Goal: Transaction & Acquisition: Download file/media

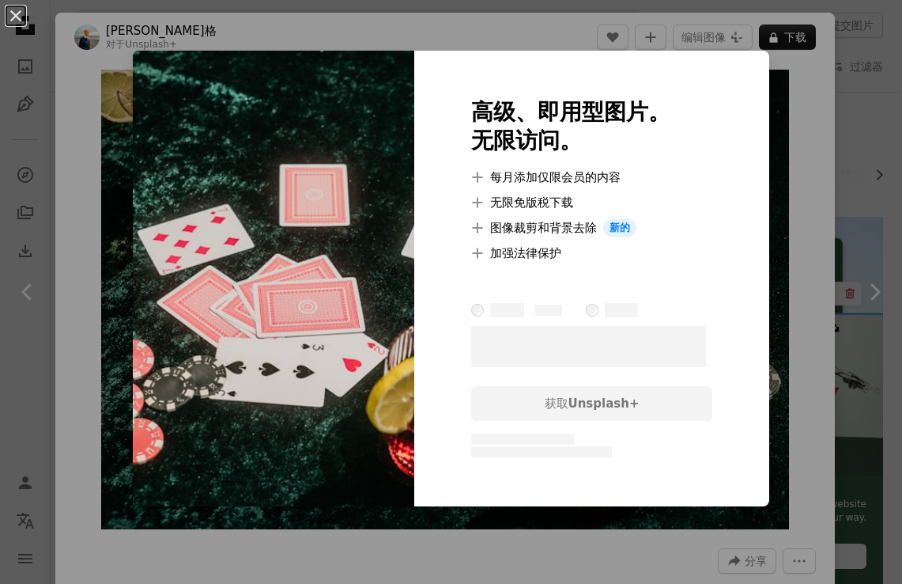
scroll to position [1284, 0]
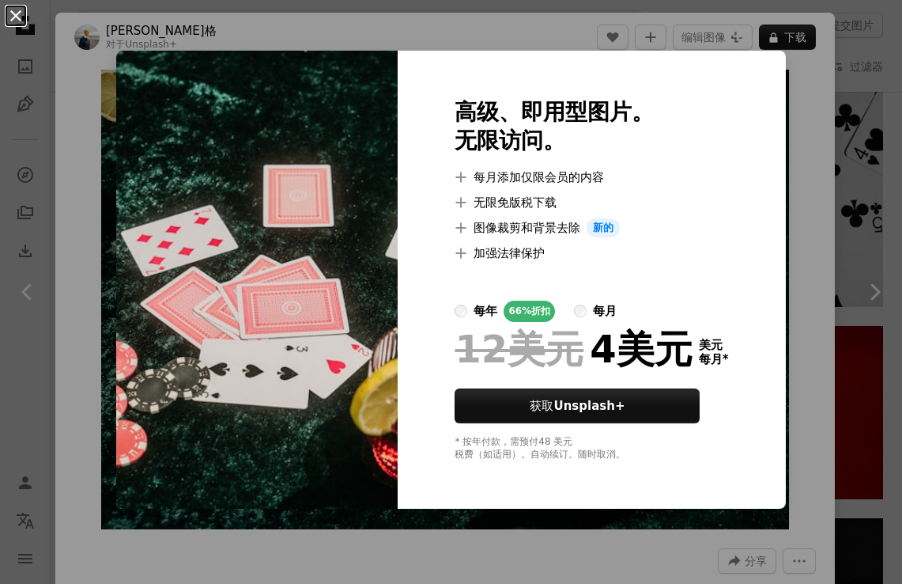
click at [15, 17] on button "An X shape" at bounding box center [15, 15] width 19 height 19
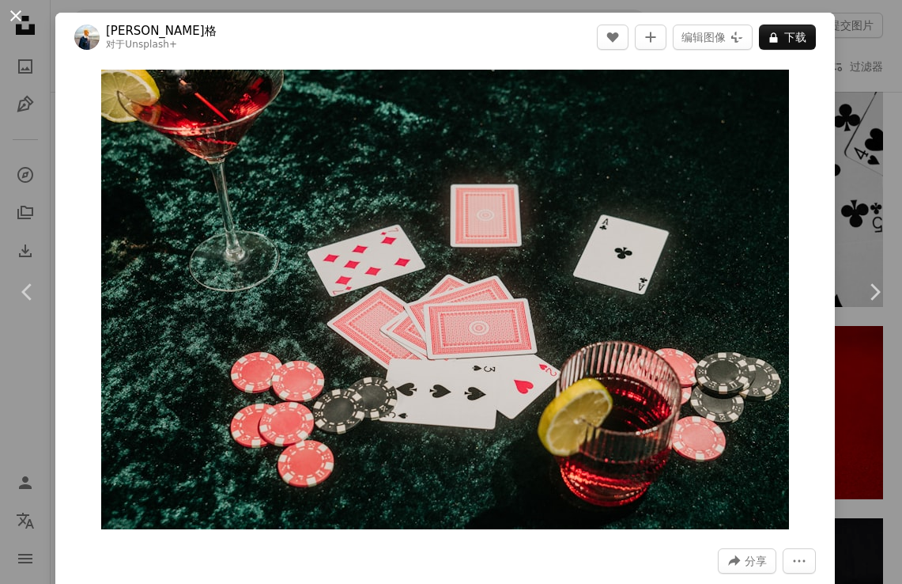
click at [13, 16] on button "An X shape" at bounding box center [15, 15] width 19 height 19
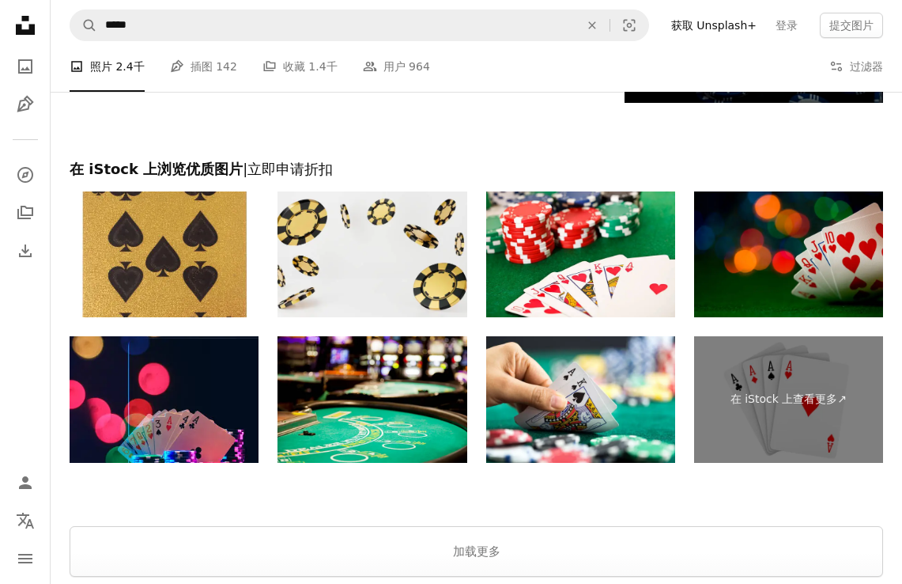
scroll to position [1899, 0]
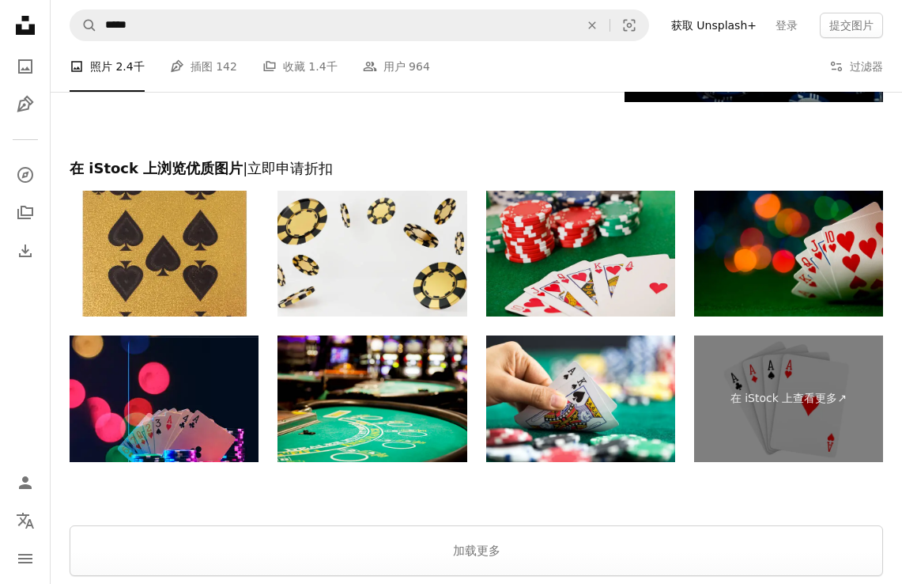
click at [625, 247] on img at bounding box center [580, 254] width 189 height 127
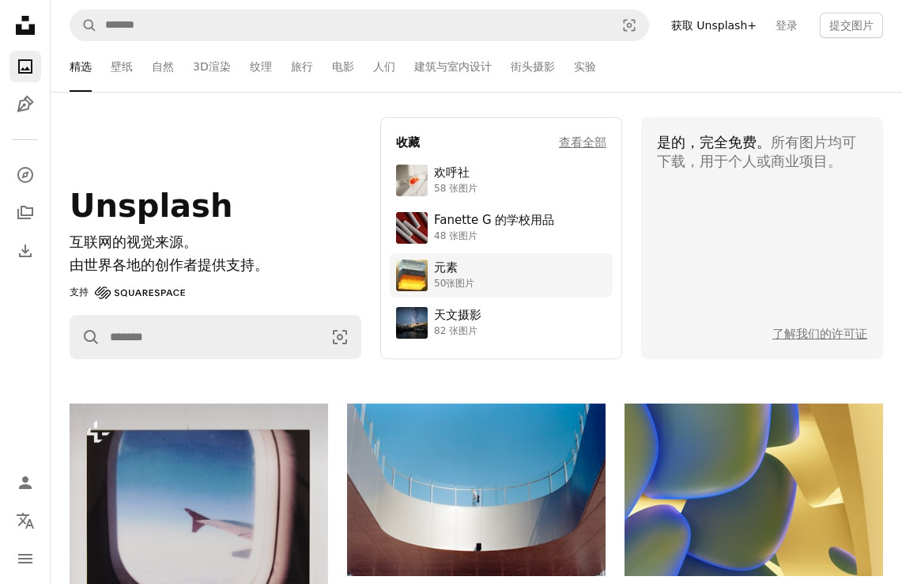
scroll to position [18, 0]
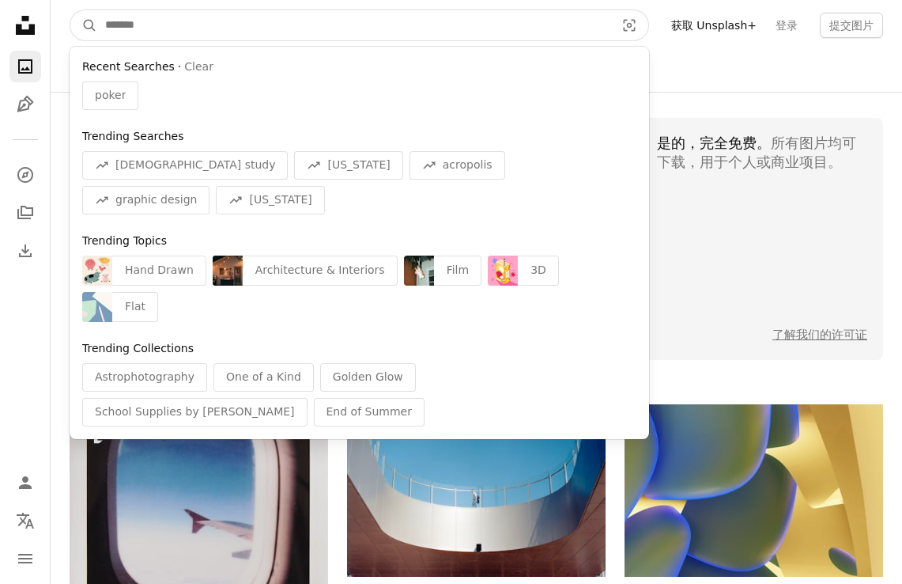
click at [484, 19] on input "在全站范围内查找视觉效果" at bounding box center [353, 25] width 513 height 30
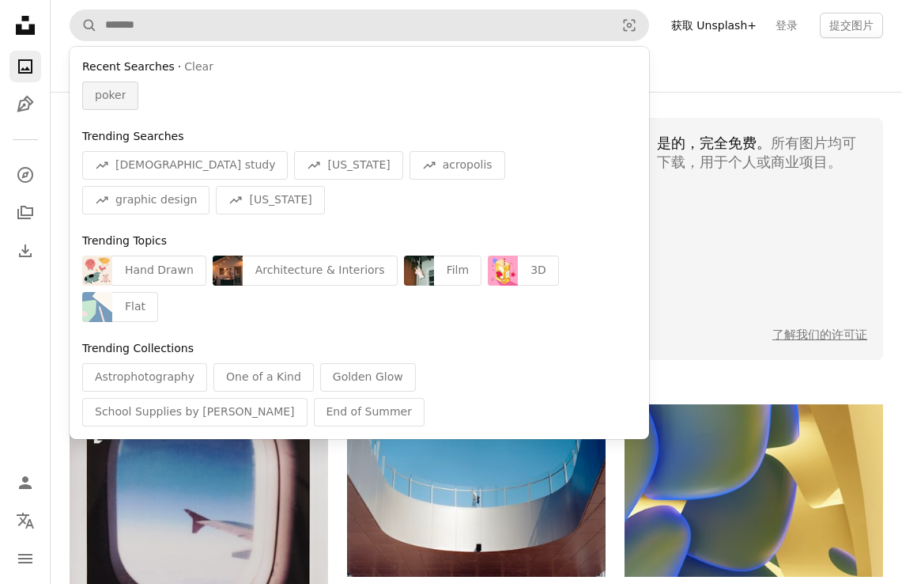
click at [118, 93] on span "poker" at bounding box center [110, 96] width 31 height 16
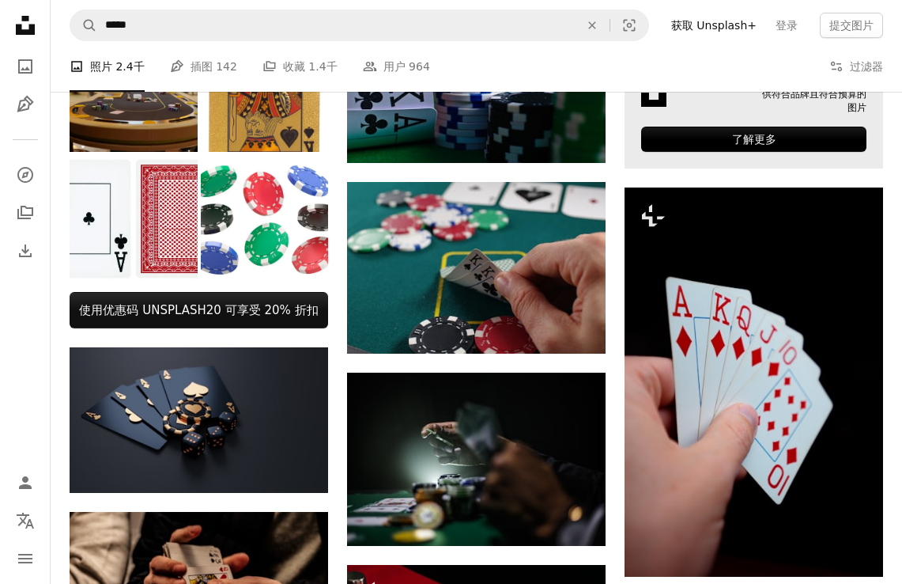
scroll to position [419, 0]
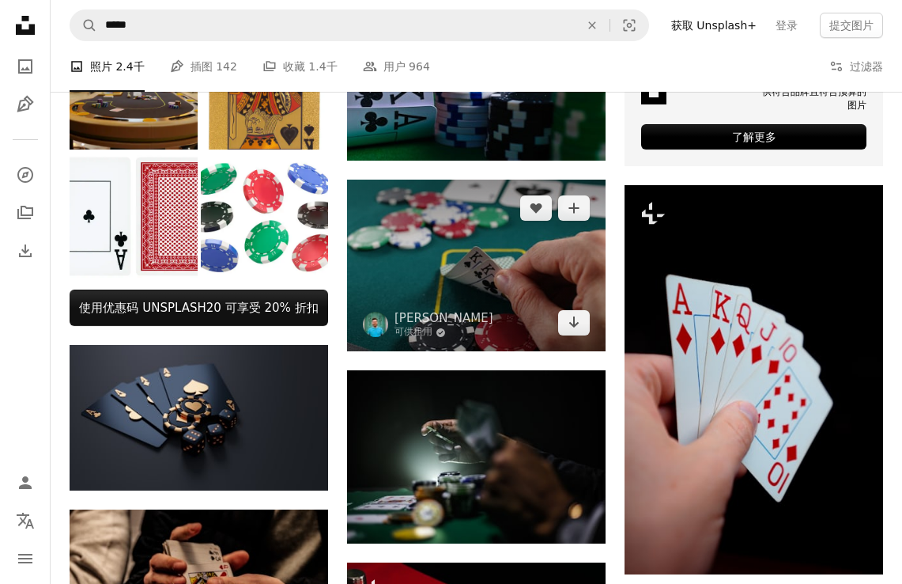
click at [524, 272] on img at bounding box center [476, 266] width 259 height 172
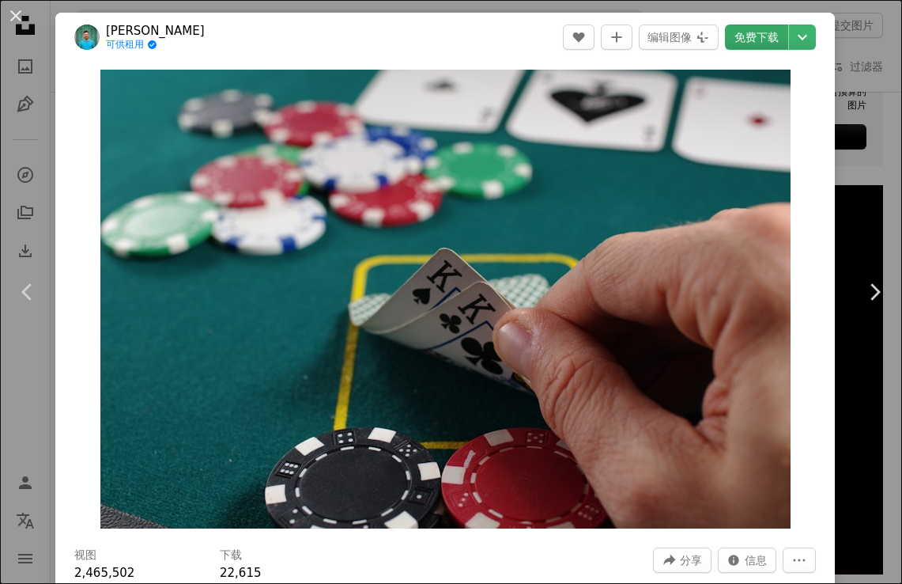
click at [762, 36] on font "免费下载" at bounding box center [757, 37] width 44 height 13
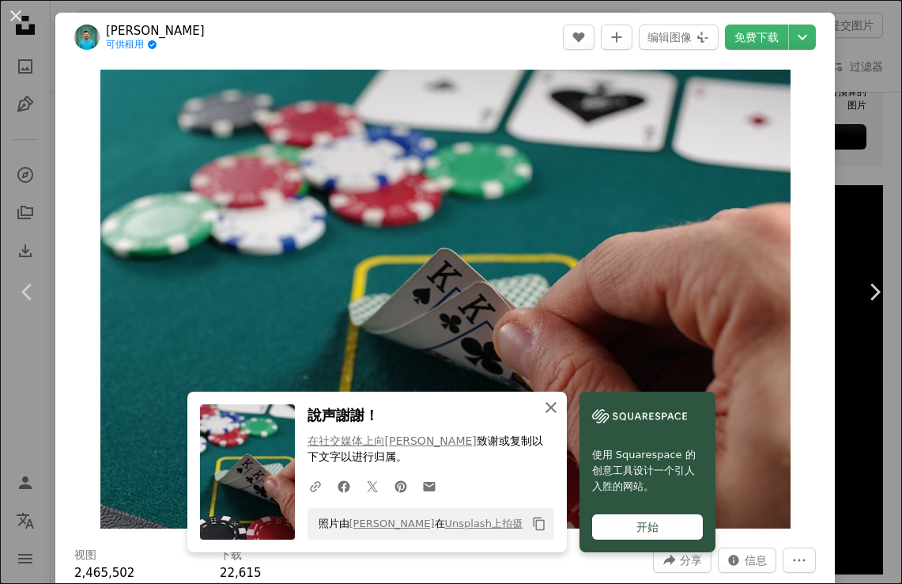
click at [551, 409] on icon "An X shape" at bounding box center [551, 407] width 19 height 19
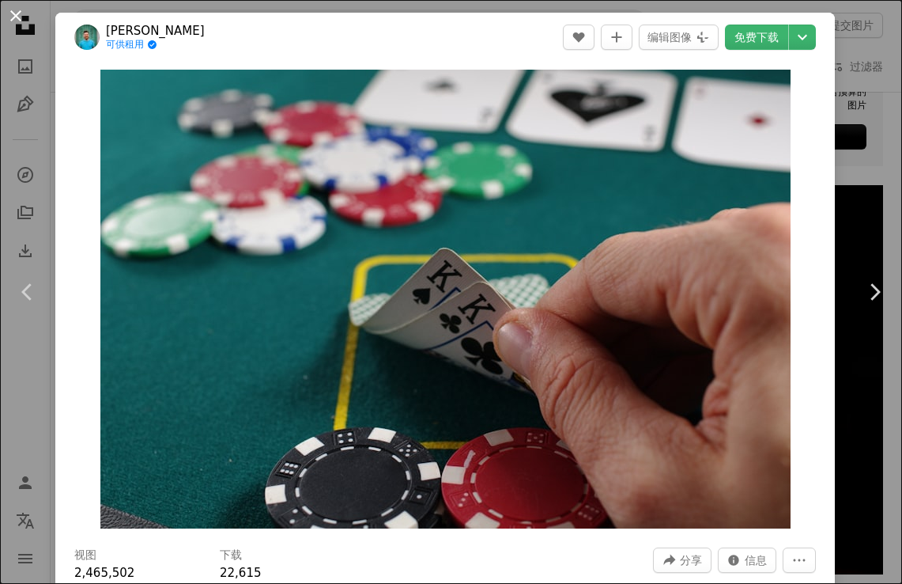
click at [17, 9] on button "An X shape" at bounding box center [15, 15] width 19 height 19
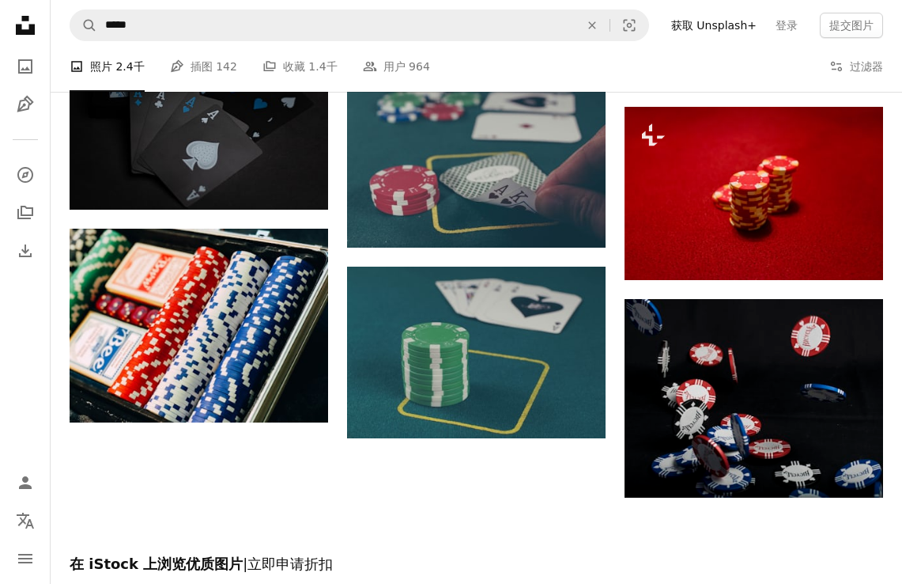
scroll to position [1523, 0]
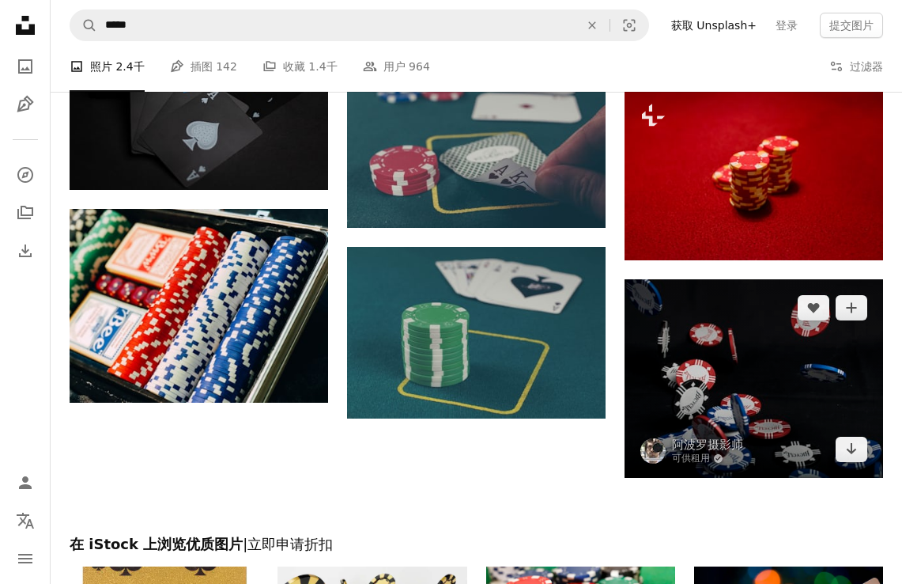
click at [707, 369] on img at bounding box center [754, 378] width 259 height 198
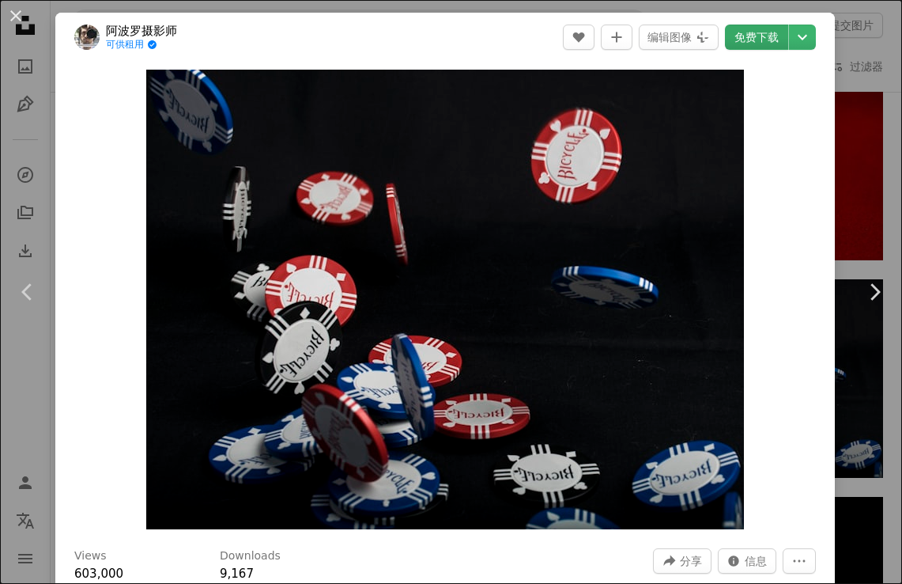
click at [766, 40] on font "免费下载" at bounding box center [757, 37] width 44 height 13
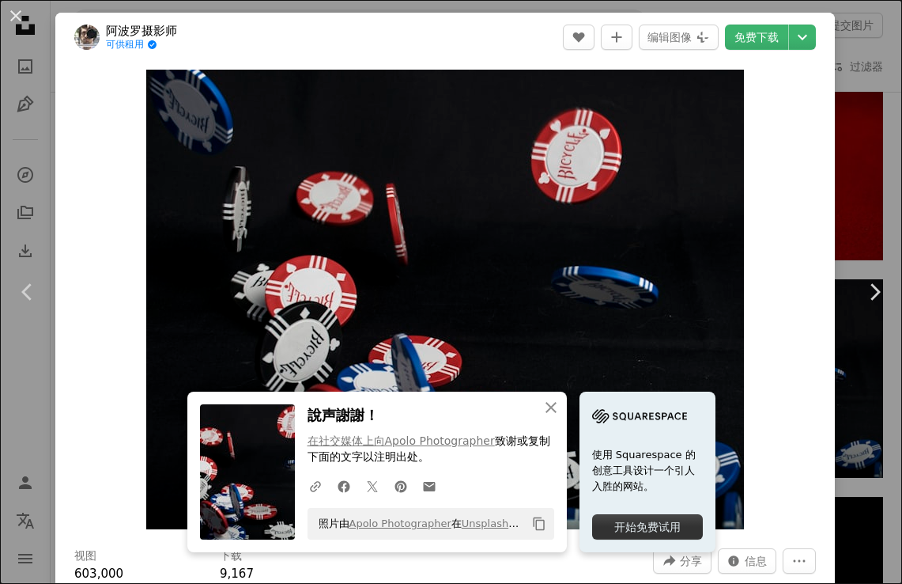
click at [835, 123] on div "Zoom in" at bounding box center [445, 299] width 780 height 475
click at [18, 15] on button "An X shape" at bounding box center [15, 15] width 19 height 19
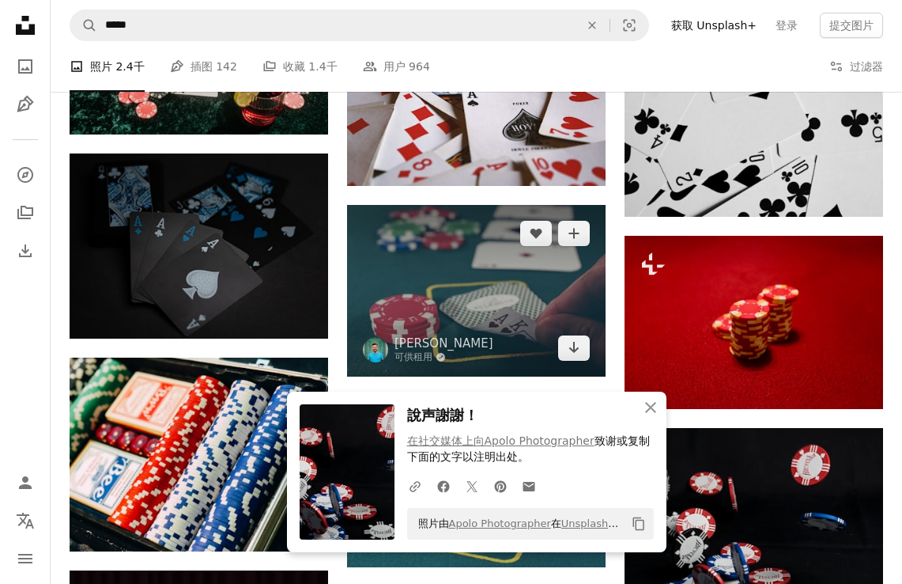
scroll to position [1379, 0]
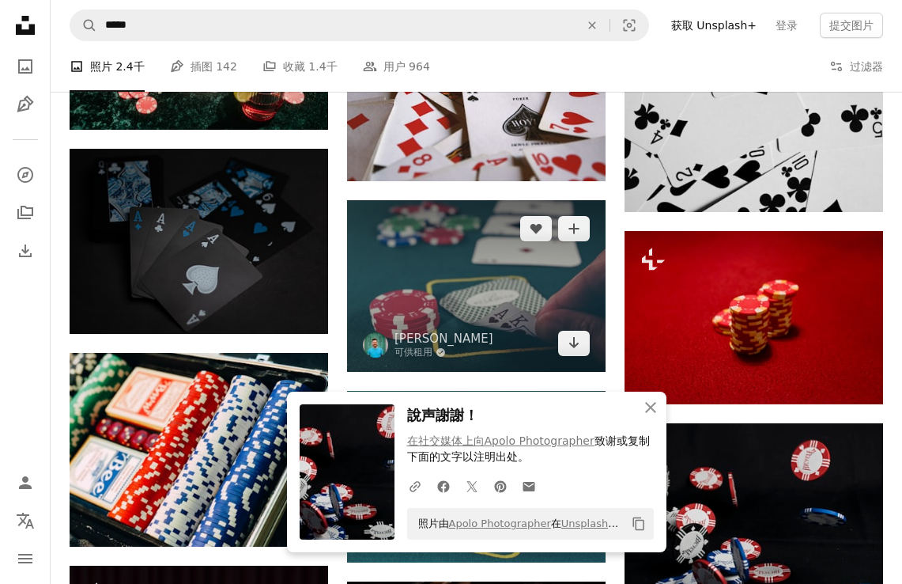
click at [553, 278] on img at bounding box center [476, 286] width 259 height 172
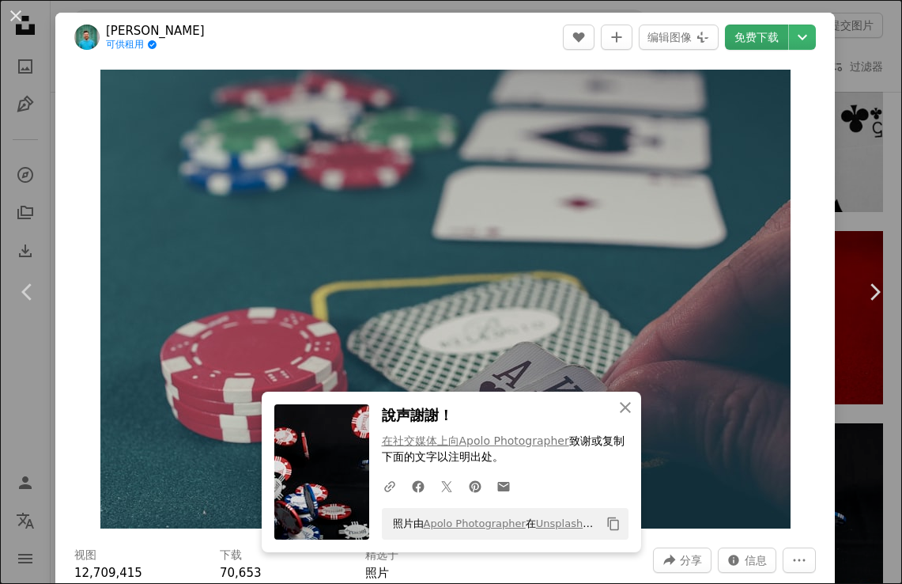
click at [770, 37] on font "免费下载" at bounding box center [757, 37] width 44 height 13
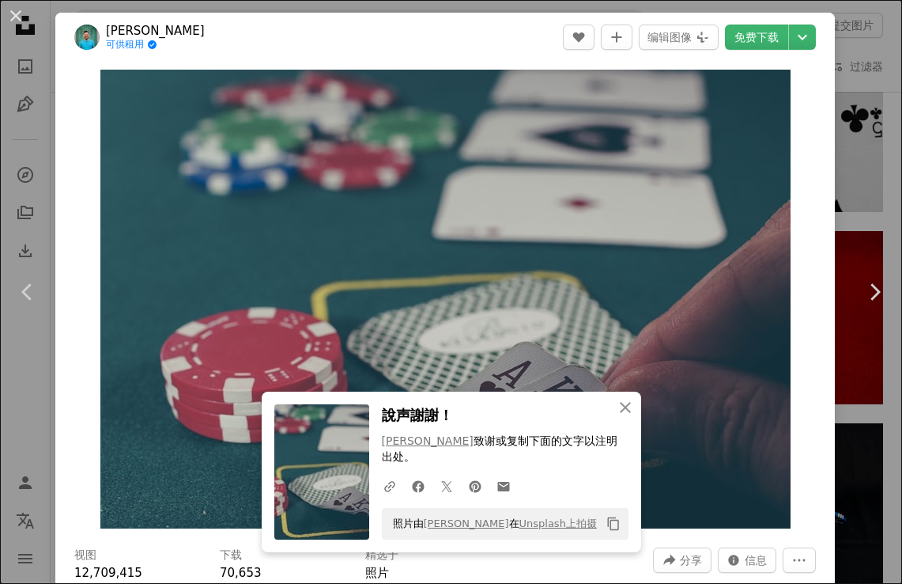
click at [56, 65] on div "Zoom in" at bounding box center [445, 299] width 780 height 474
click at [18, 17] on button "An X shape" at bounding box center [15, 15] width 19 height 19
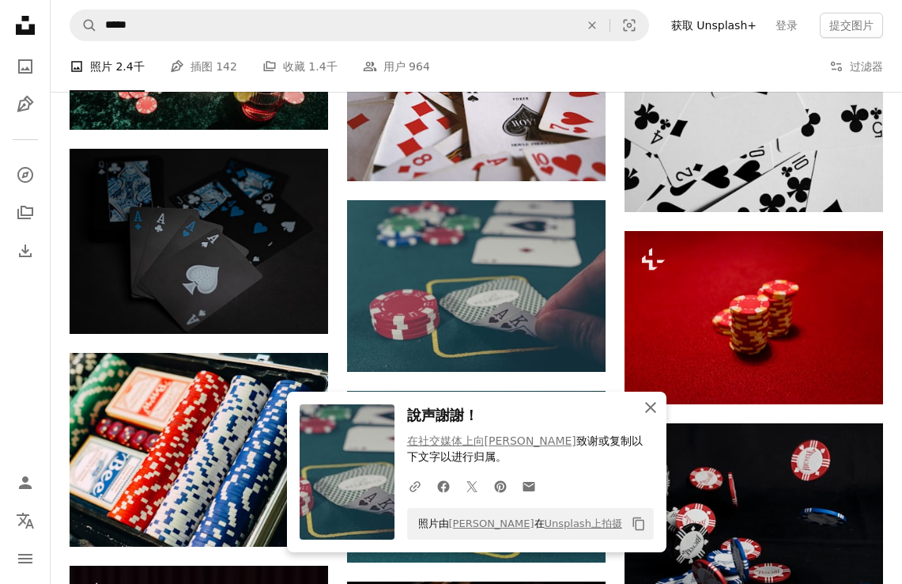
click at [654, 403] on icon "button" at bounding box center [650, 407] width 11 height 11
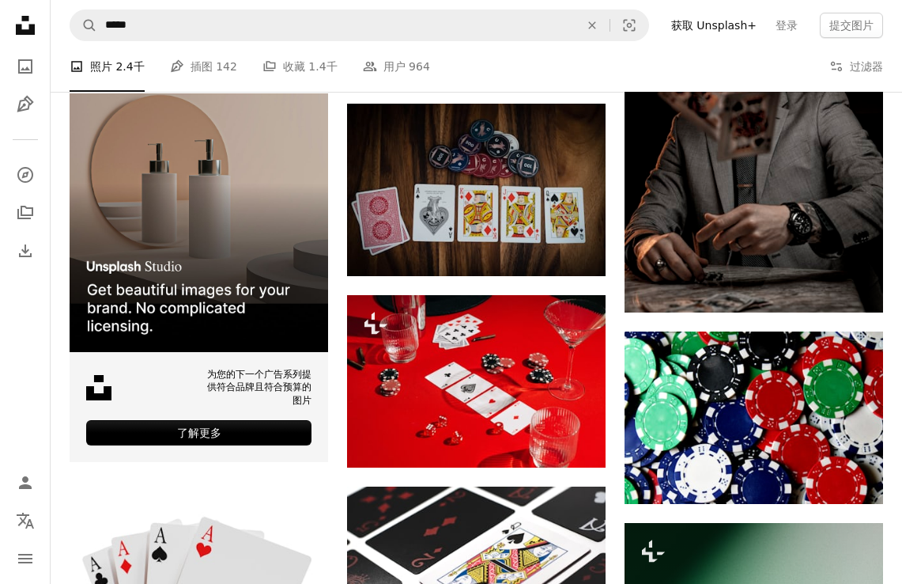
scroll to position [2120, 0]
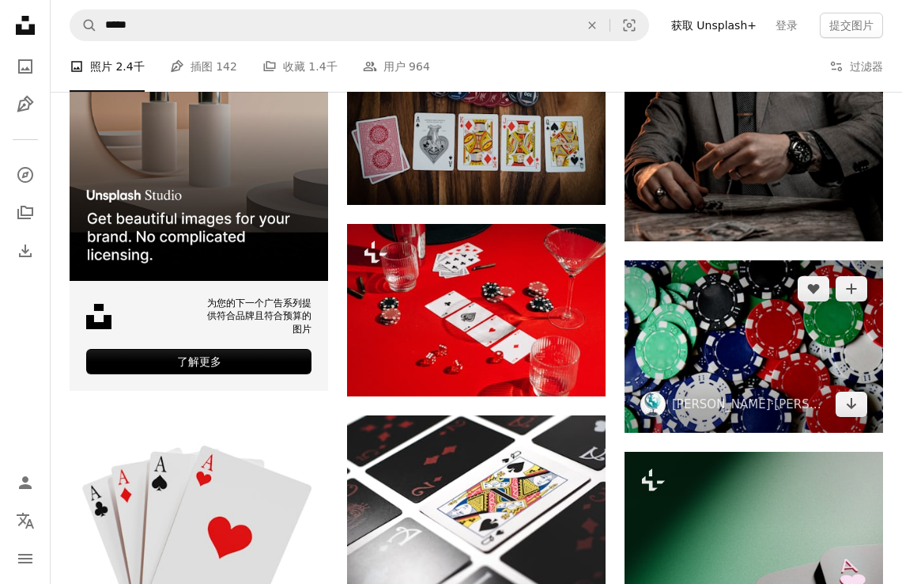
click at [744, 316] on img at bounding box center [754, 346] width 259 height 172
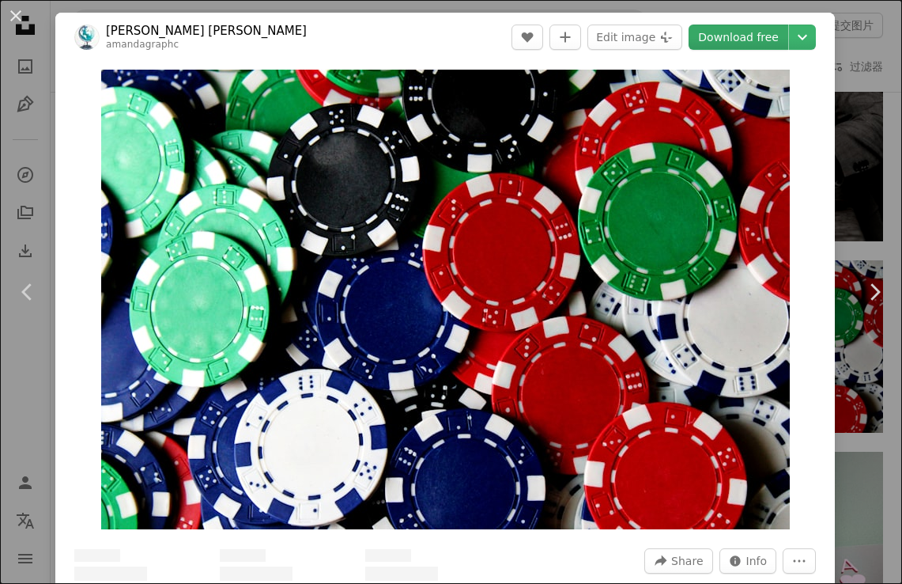
click at [766, 40] on link "Download free" at bounding box center [739, 37] width 100 height 25
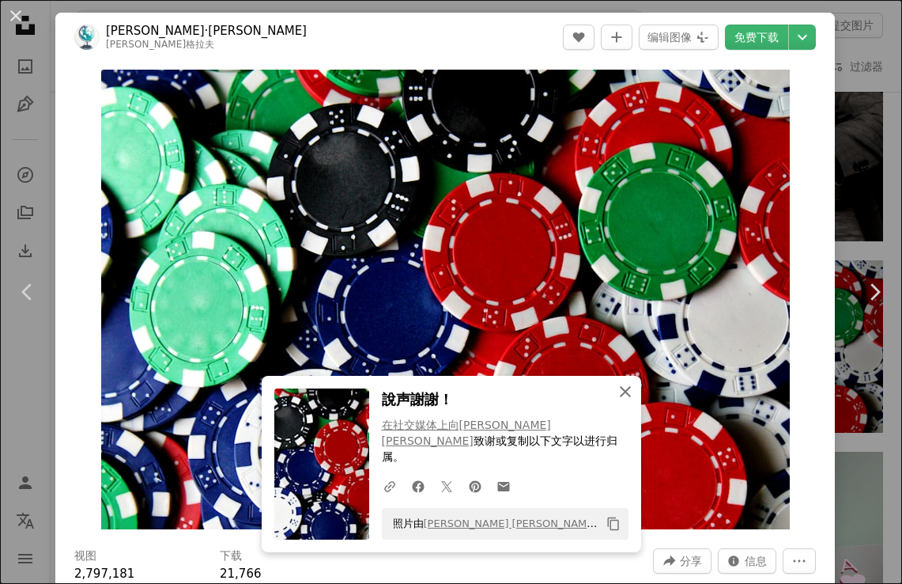
click at [627, 397] on icon "button" at bounding box center [625, 391] width 11 height 11
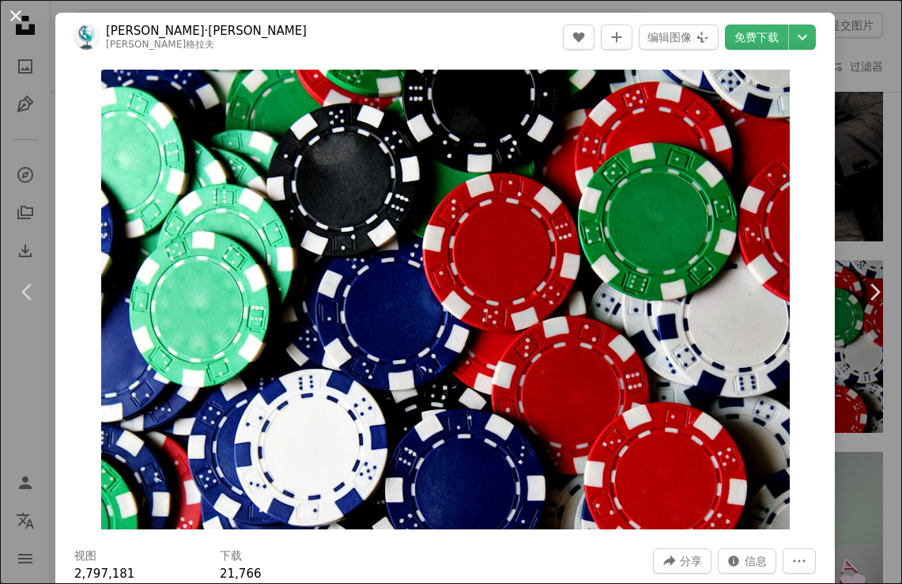
click at [14, 18] on button "An X shape" at bounding box center [15, 15] width 19 height 19
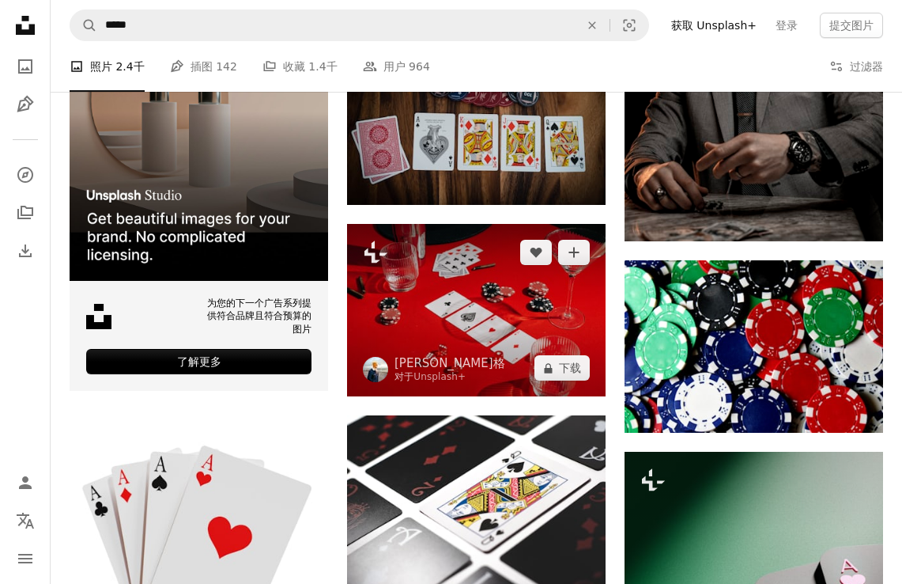
click at [546, 312] on img at bounding box center [476, 310] width 259 height 172
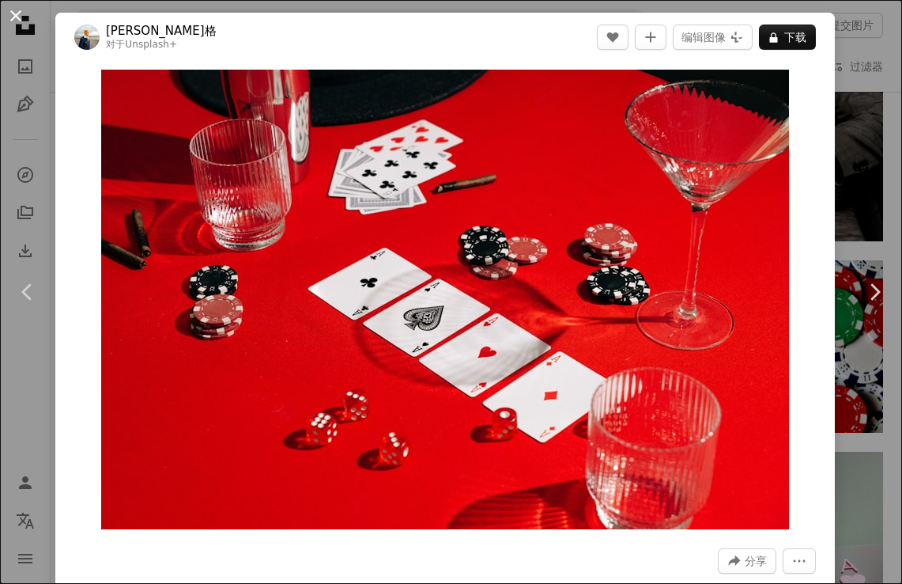
click at [15, 17] on button "An X shape" at bounding box center [15, 15] width 19 height 19
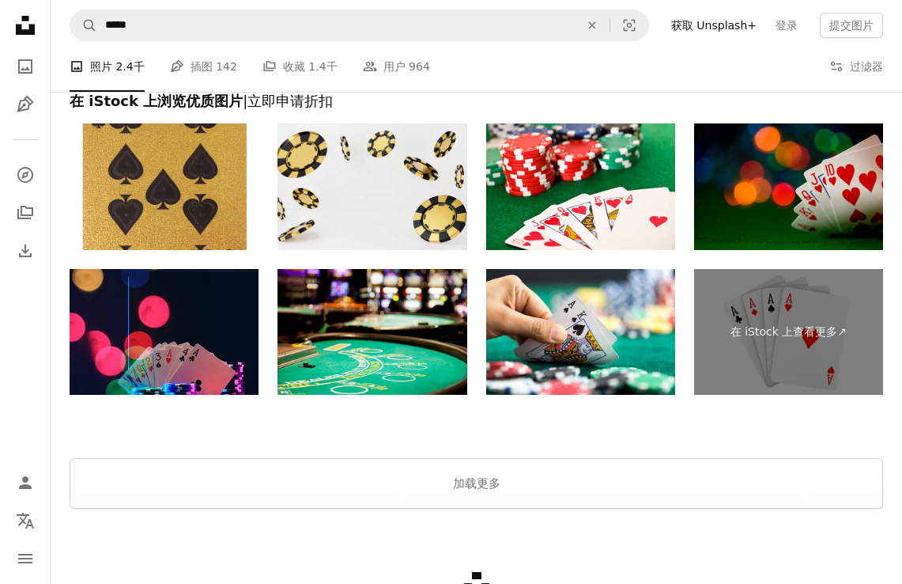
scroll to position [4166, 0]
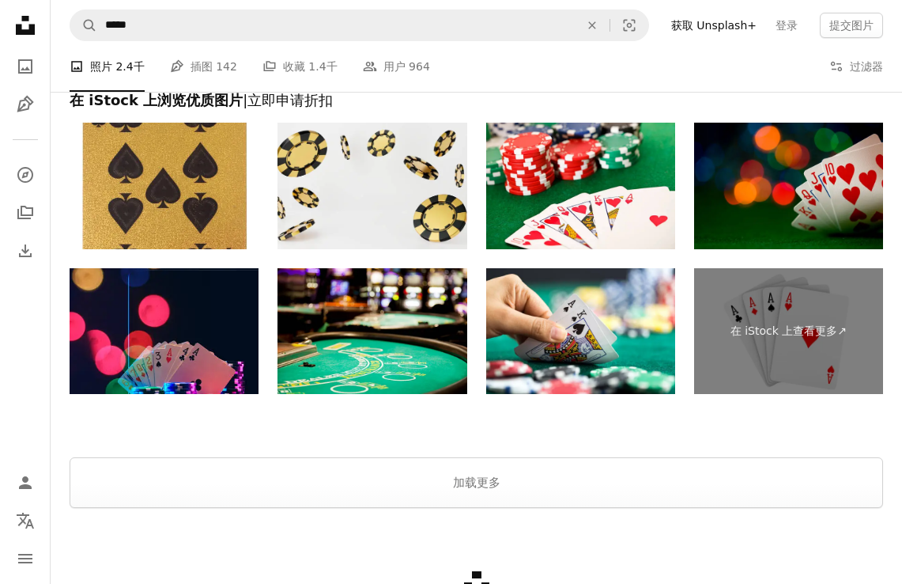
click at [474, 255] on div "在 iStock 上查看更多 ↗" at bounding box center [477, 258] width 814 height 271
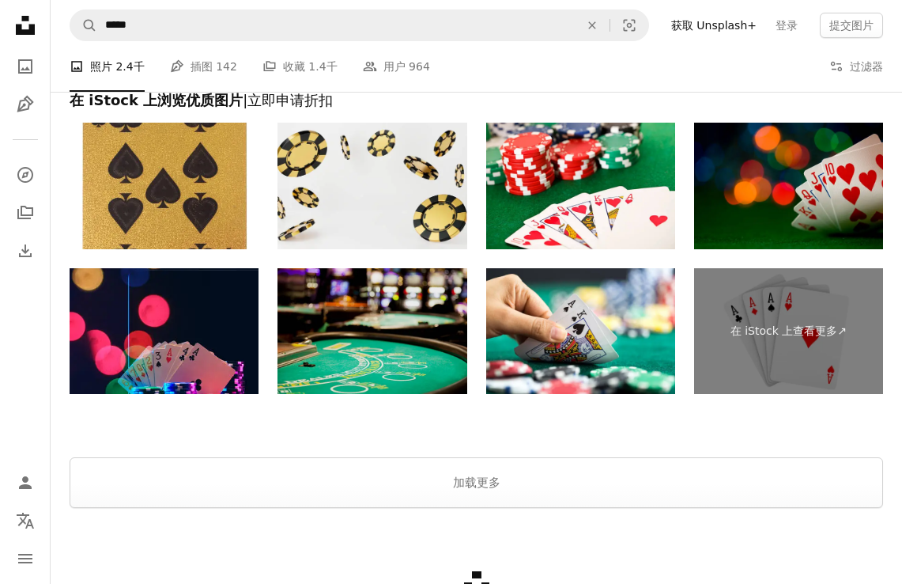
click at [412, 338] on img at bounding box center [372, 331] width 189 height 127
